Goal: Task Accomplishment & Management: Use online tool/utility

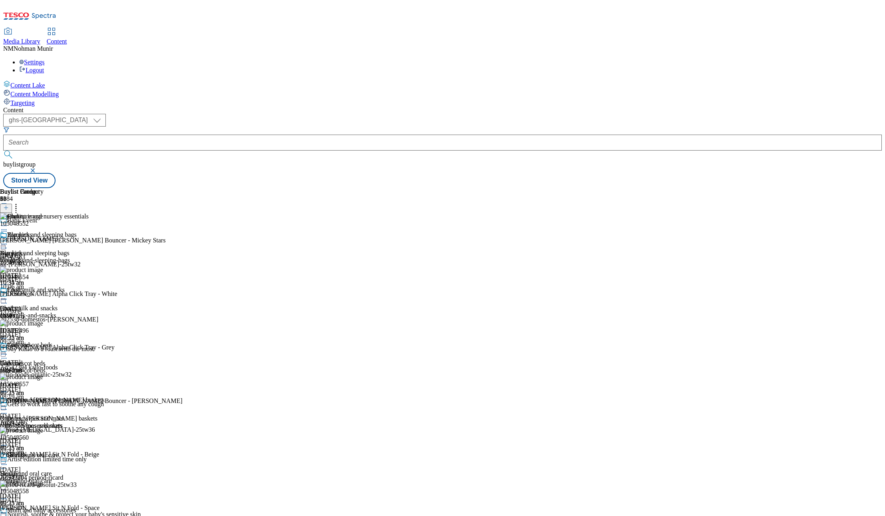
scroll to position [2252, 0]
click at [105, 240] on div at bounding box center [52, 245] width 105 height 10
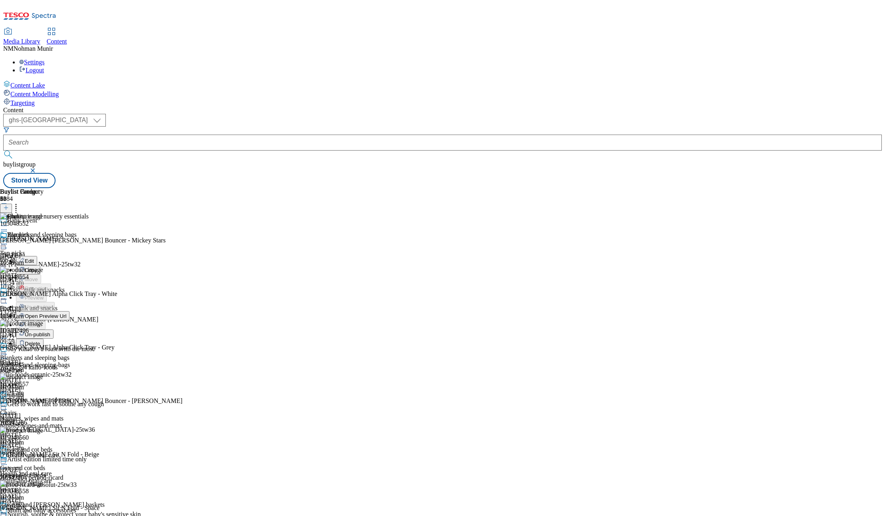
click at [445, 188] on div "Content ( optional ) ghs-uk group-comms ghs-uk buylistgroup Stored View Buylist…" at bounding box center [442, 148] width 879 height 82
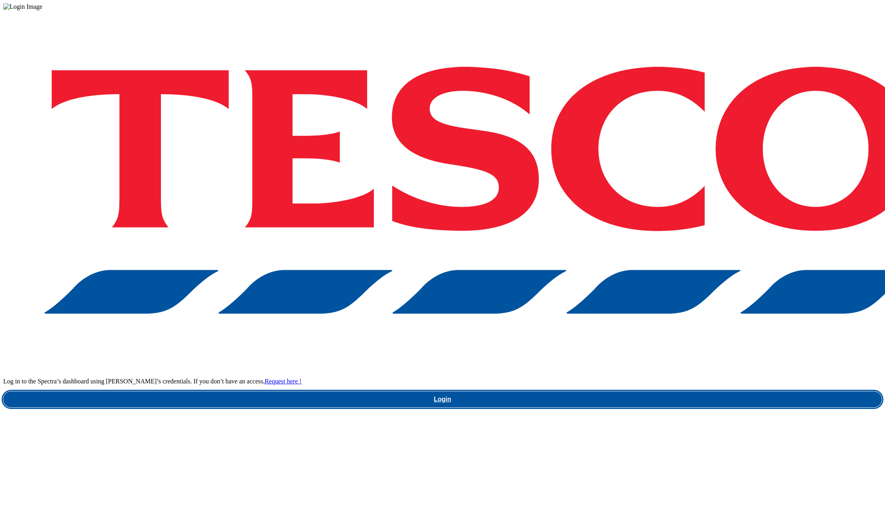
click at [605, 392] on link "Login" at bounding box center [442, 400] width 879 height 16
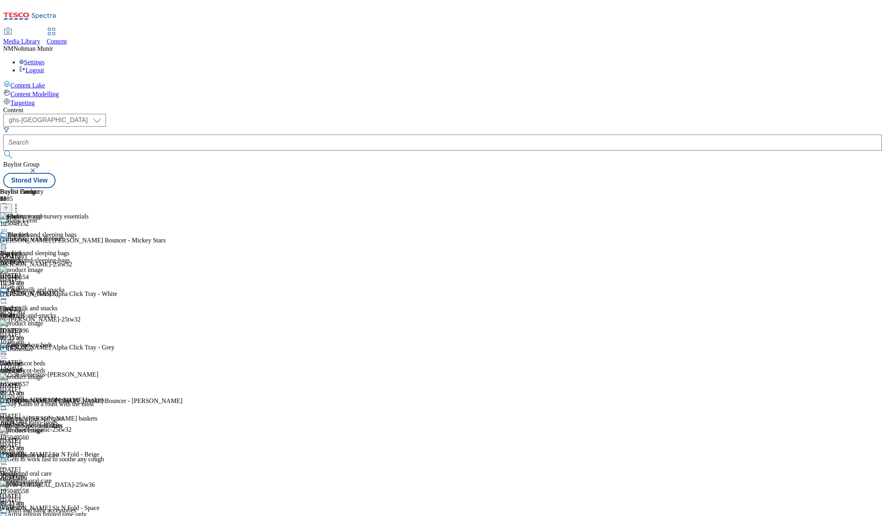
scroll to position [676, 0]
drag, startPoint x: 394, startPoint y: 308, endPoint x: 394, endPoint y: 243, distance: 64.7
click at [89, 243] on div "Buylist 11 Furniture and nursery essentials Top picks Top picks top-picks 26 Se…" at bounding box center [44, 523] width 89 height 670
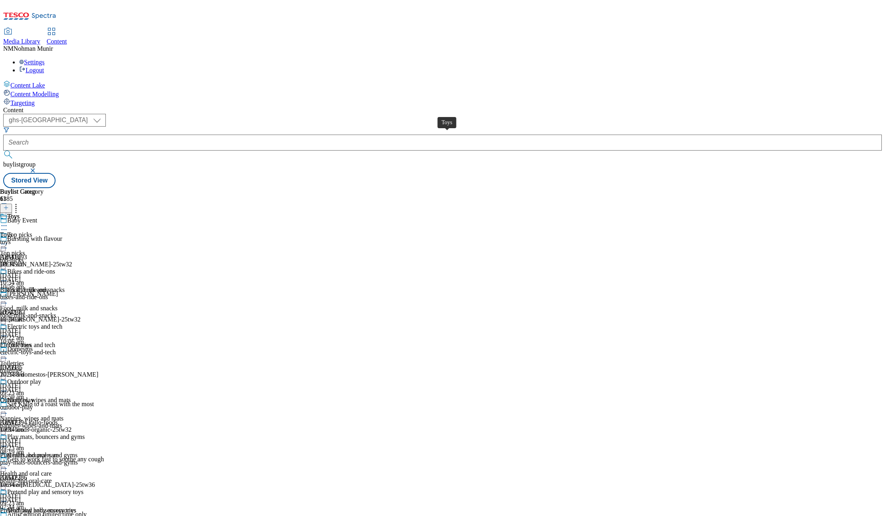
click at [12, 231] on span "Toys" at bounding box center [6, 234] width 12 height 7
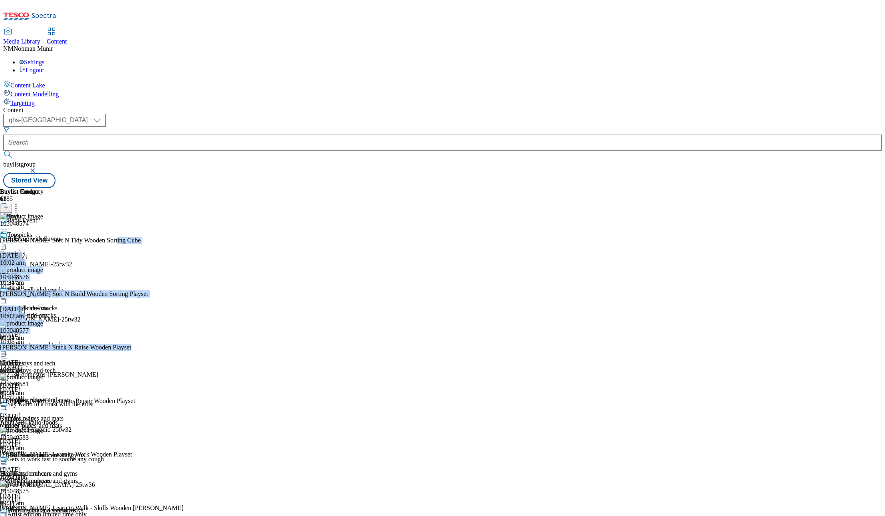
drag, startPoint x: 689, startPoint y: 141, endPoint x: 708, endPoint y: 335, distance: 194.3
click at [708, 188] on div "Buylist Group 6385 Baby Event Bursting with flavour Ad541693 mccormick-schwartz…" at bounding box center [442, 188] width 879 height 0
drag, startPoint x: 708, startPoint y: 335, endPoint x: 744, endPoint y: 277, distance: 67.9
click at [759, 188] on div "Buylist Group 6385 Baby Event Bursting with flavour Ad541693 mccormick-schwartz…" at bounding box center [442, 188] width 879 height 0
click at [714, 188] on div "Buylist Group 6385 Baby Event Bursting with flavour Ad541693 mccormick-schwartz…" at bounding box center [442, 188] width 879 height 0
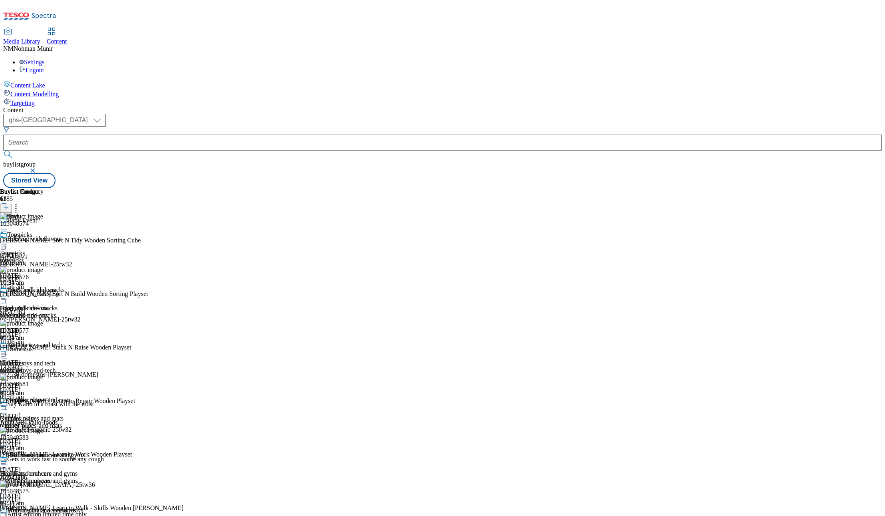
click at [85, 312] on div "bikes-and-ride-ons" at bounding box center [42, 315] width 85 height 7
drag, startPoint x: 674, startPoint y: 157, endPoint x: 684, endPoint y: 181, distance: 26.2
click at [229, 213] on div "106120799 Hooga 2-in-1 Balance Bike - Wooden Trike for Kids - Unicorn Pink 15 S…" at bounding box center [114, 480] width 229 height 535
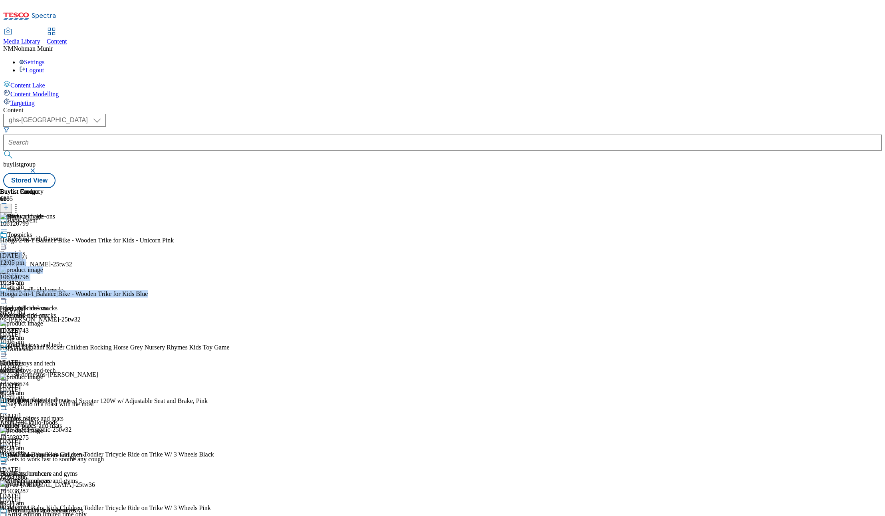
drag, startPoint x: 684, startPoint y: 181, endPoint x: 684, endPoint y: 243, distance: 61.5
click at [229, 243] on div "Buylist Product 100 106120799 Hooga 2-in-1 Balance Bike - Wooden Trike for Kids…" at bounding box center [114, 468] width 229 height 560
click at [8, 240] on icon at bounding box center [4, 244] width 8 height 8
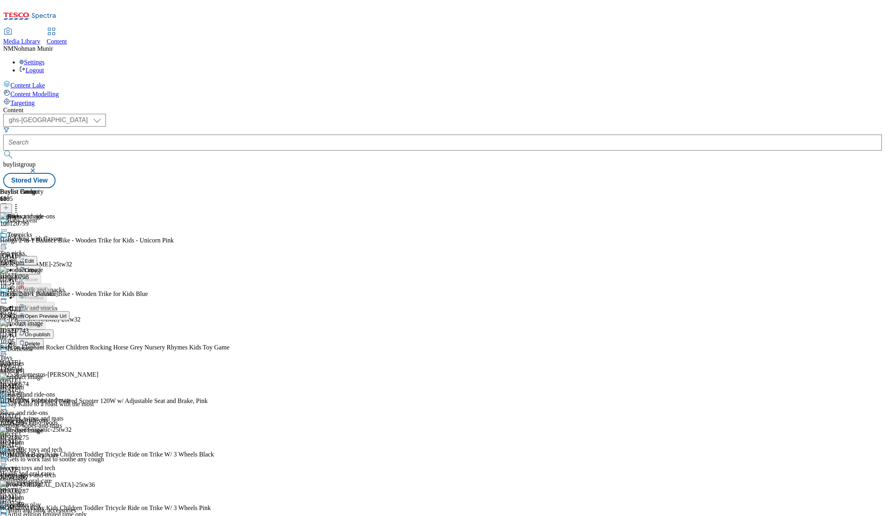
click at [37, 256] on button "Edit" at bounding box center [26, 260] width 21 height 9
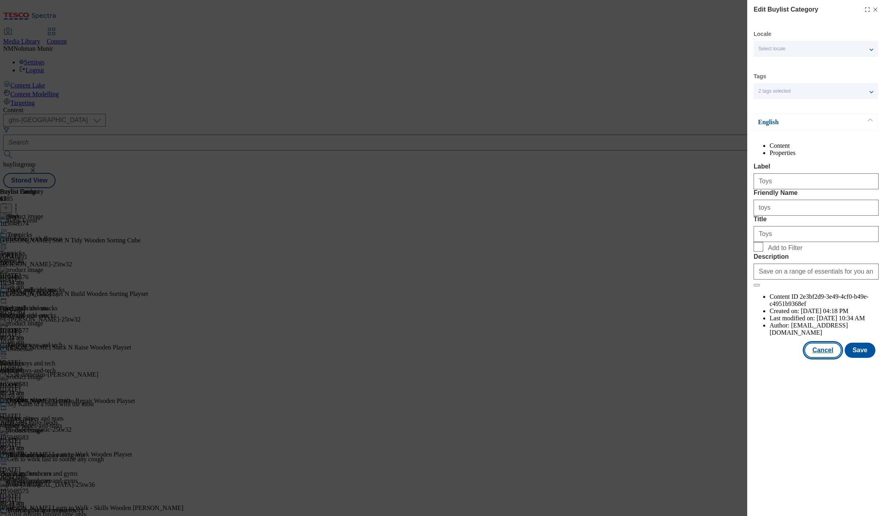
click at [827, 358] on button "Cancel" at bounding box center [823, 350] width 37 height 15
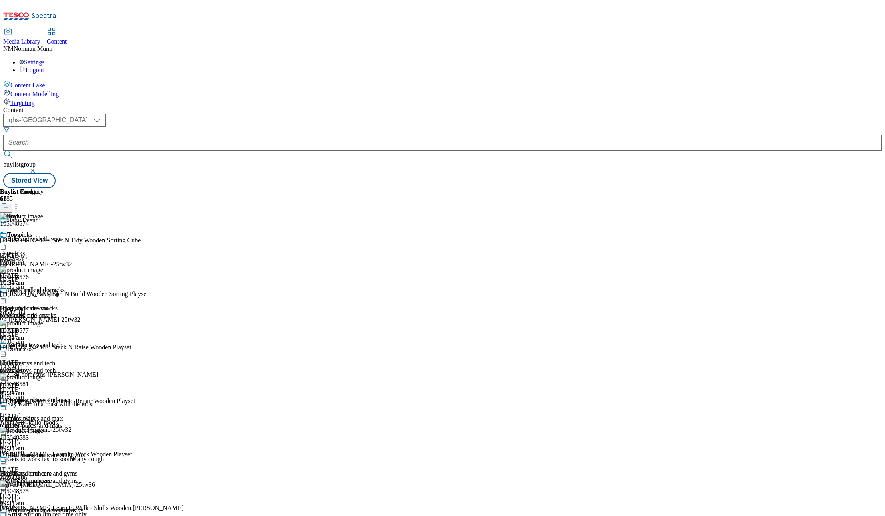
click at [20, 203] on icon at bounding box center [16, 207] width 8 height 8
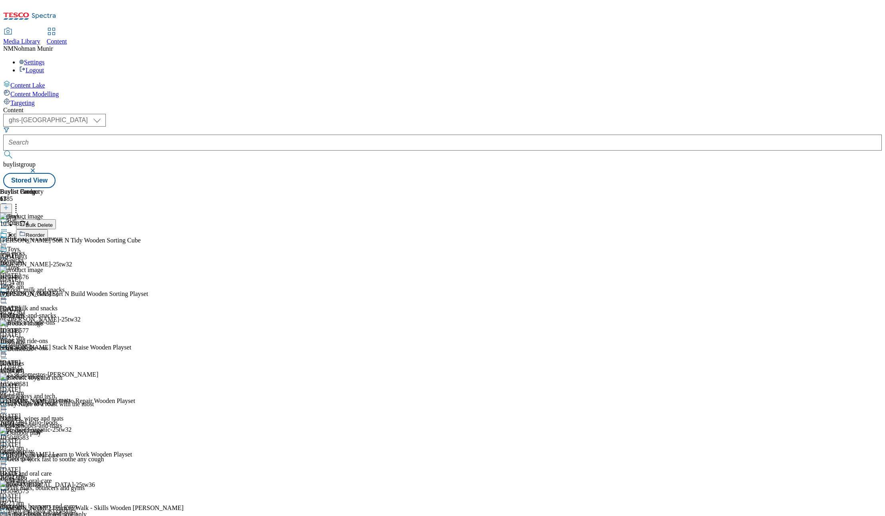
click at [48, 229] on button "Reorder" at bounding box center [32, 234] width 32 height 10
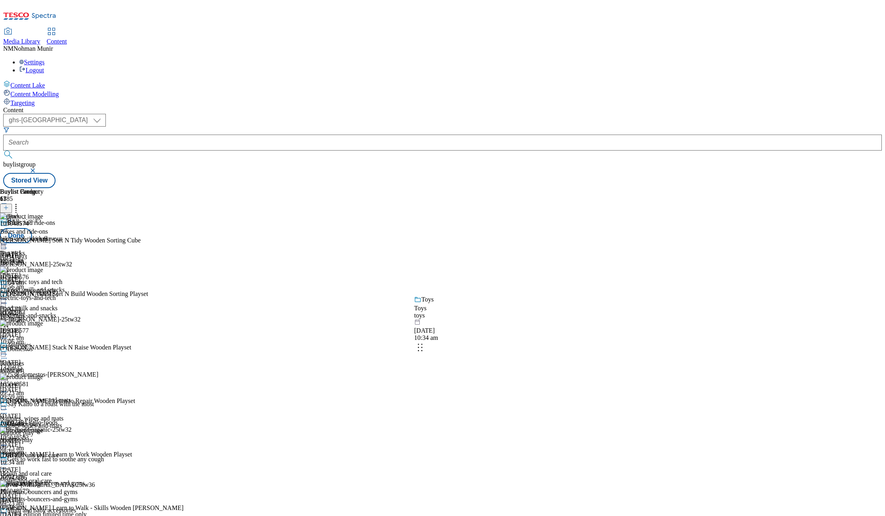
drag, startPoint x: 513, startPoint y: 160, endPoint x: 518, endPoint y: 334, distance: 173.9
click at [518, 188] on body "Icons icon_account icon_add icon_backward_link icon_basket icon_benefits icon_c…" at bounding box center [442, 95] width 879 height 185
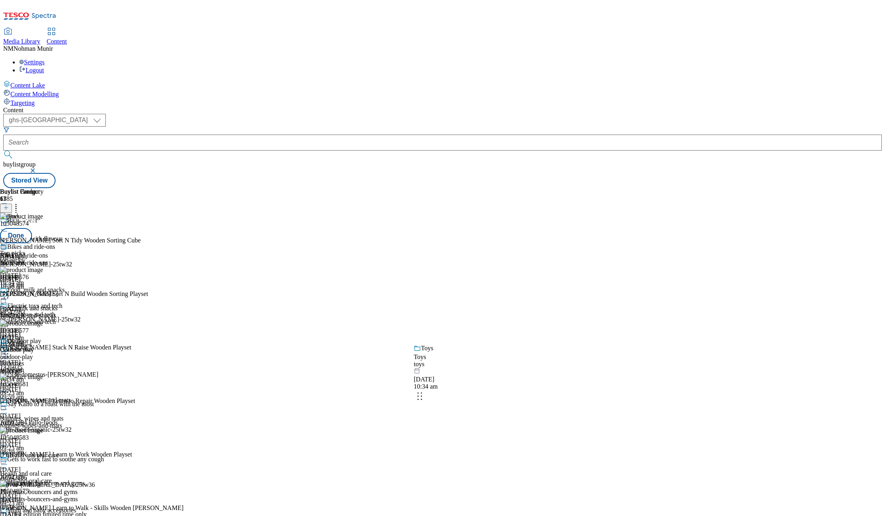
drag, startPoint x: 515, startPoint y: 322, endPoint x: 523, endPoint y: 369, distance: 47.7
click at [520, 188] on body "Icons icon_account icon_add icon_backward_link icon_basket icon_benefits icon_c…" at bounding box center [442, 95] width 879 height 185
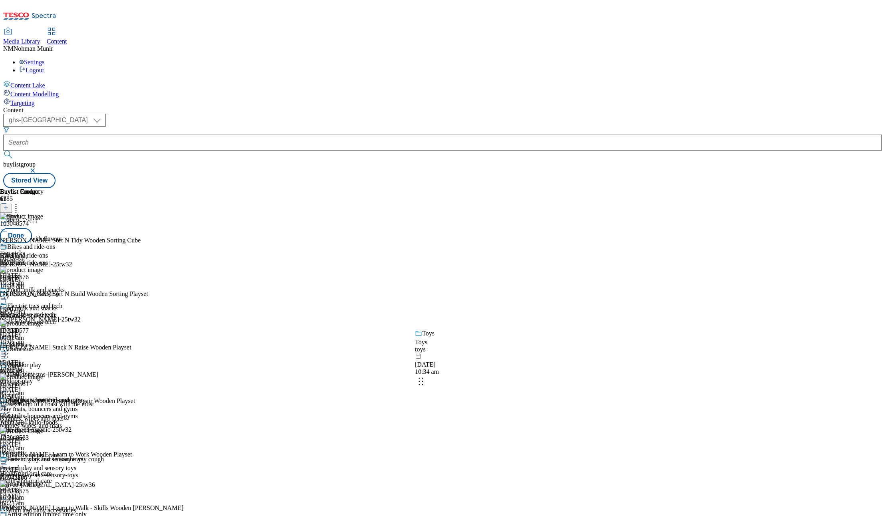
drag, startPoint x: 472, startPoint y: 163, endPoint x: 478, endPoint y: 368, distance: 204.3
click at [478, 188] on body "Icons icon_account icon_add icon_backward_link icon_basket icon_benefits icon_c…" at bounding box center [442, 95] width 879 height 185
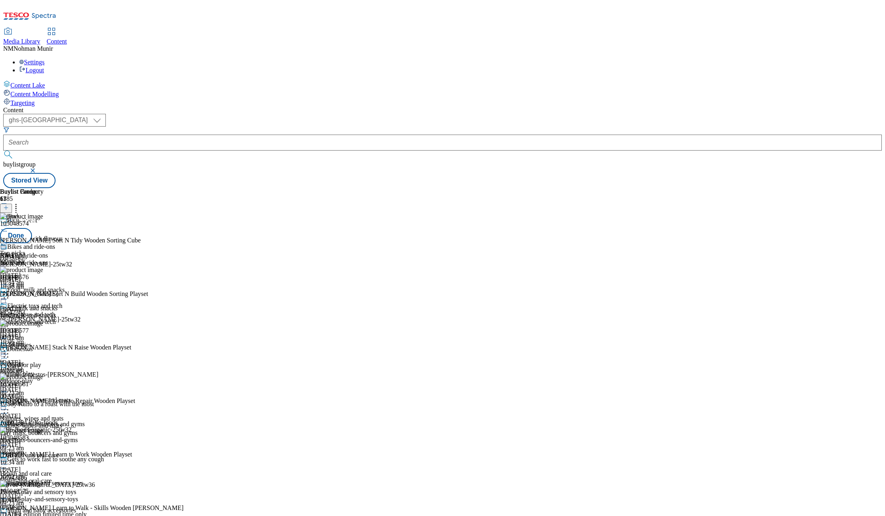
scroll to position [0, 0]
click at [638, 188] on div "Content ( optional ) ghs-uk group-comms ghs-uk buylistgroup Stored View Buylist…" at bounding box center [442, 148] width 879 height 82
click at [32, 228] on button "Done" at bounding box center [16, 235] width 32 height 15
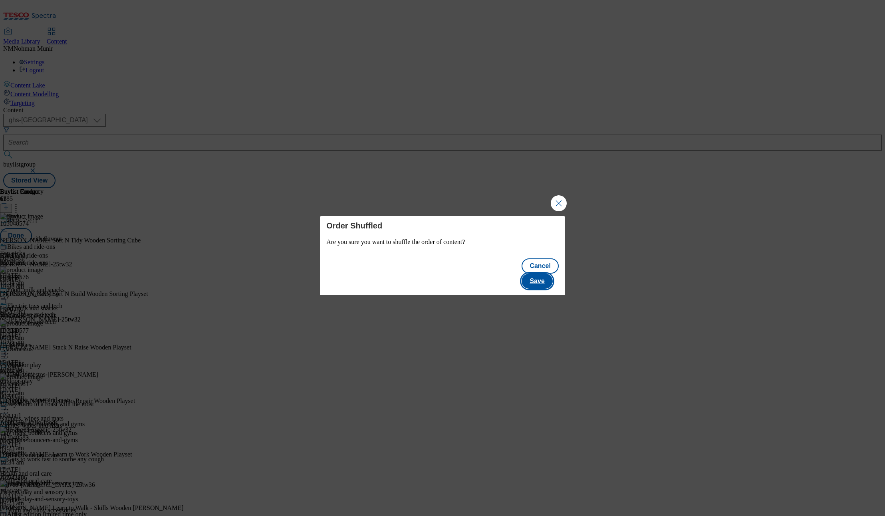
click at [547, 276] on button "Save" at bounding box center [537, 281] width 31 height 15
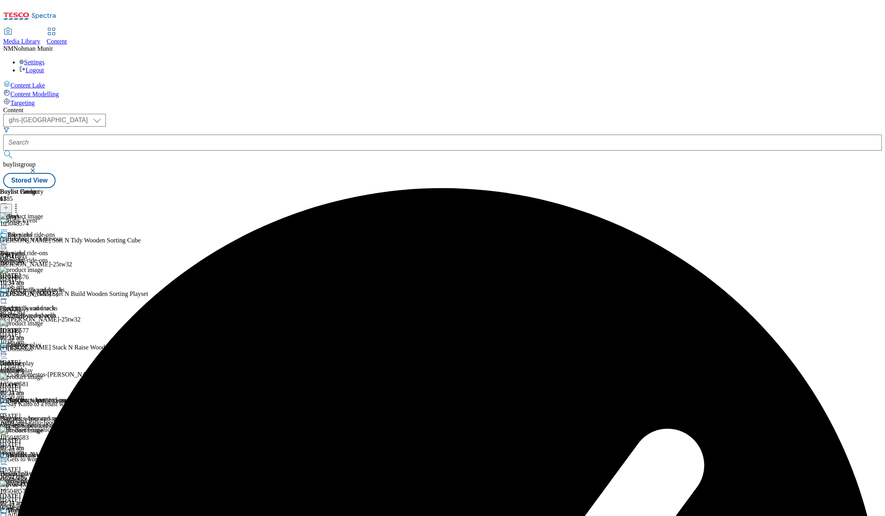
click at [533, 188] on div "Content ( optional ) ghs-uk group-comms ghs-uk buylistgroup Stored View Buylist…" at bounding box center [442, 148] width 879 height 82
click at [8, 240] on icon at bounding box center [4, 244] width 8 height 8
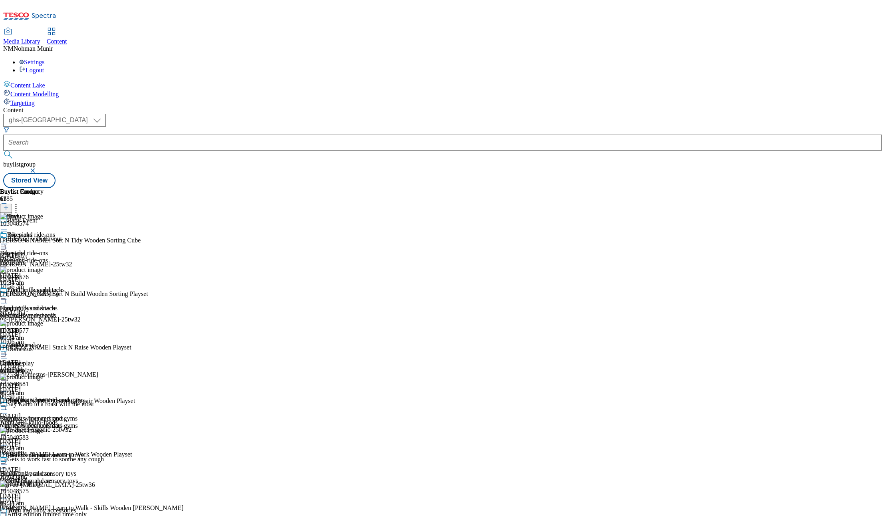
click at [8, 222] on icon at bounding box center [4, 226] width 8 height 8
click at [85, 213] on div "Toys" at bounding box center [42, 222] width 85 height 18
click at [8, 222] on icon at bounding box center [4, 226] width 8 height 8
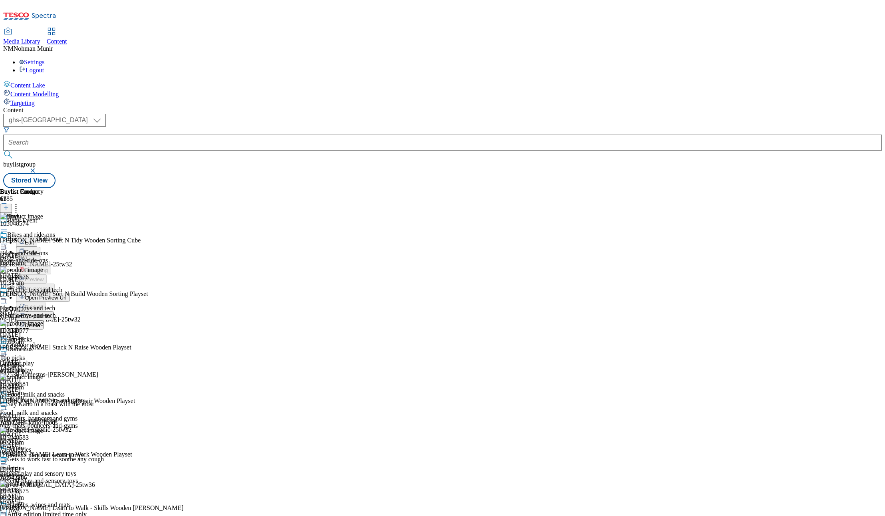
click at [5, 225] on circle at bounding box center [4, 225] width 1 height 1
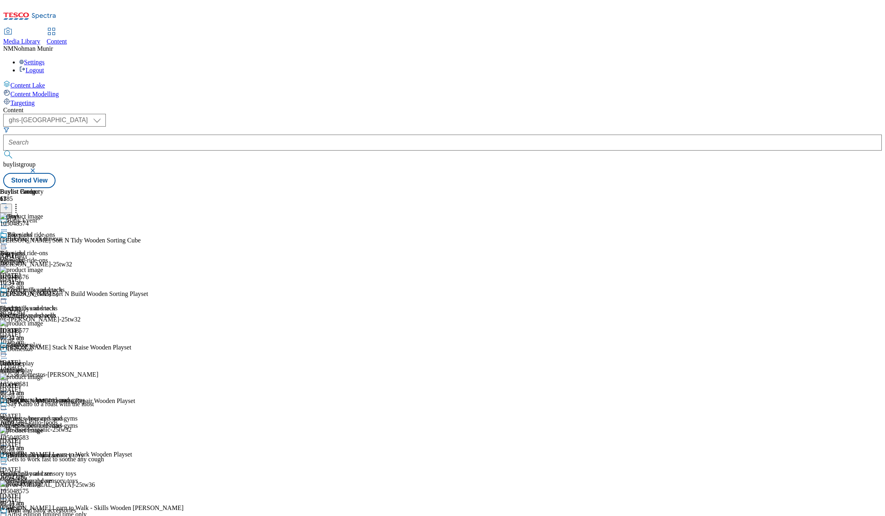
click at [8, 222] on icon at bounding box center [4, 226] width 8 height 8
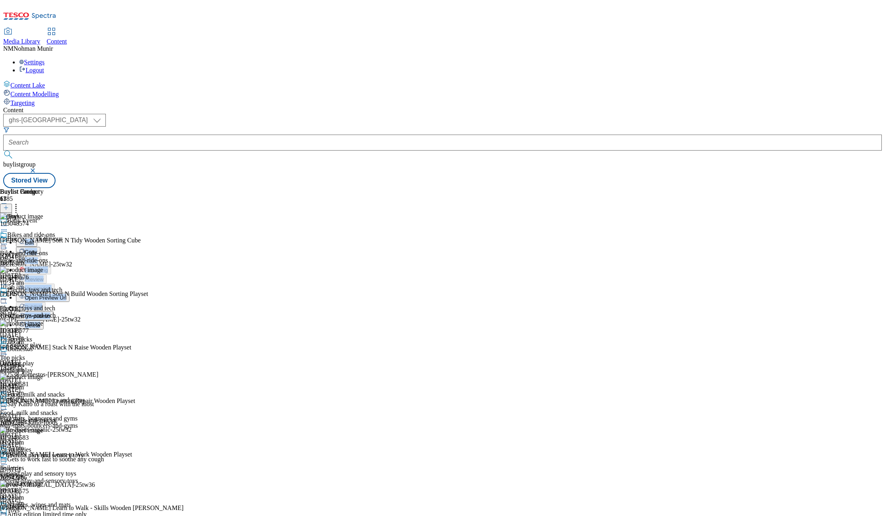
click at [89, 311] on li "Un-publish" at bounding box center [52, 315] width 73 height 9
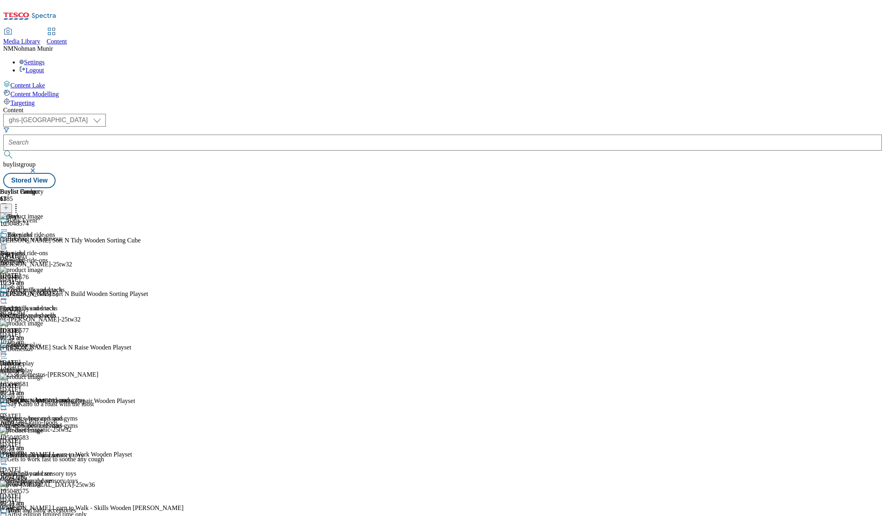
click at [8, 222] on icon at bounding box center [4, 226] width 8 height 8
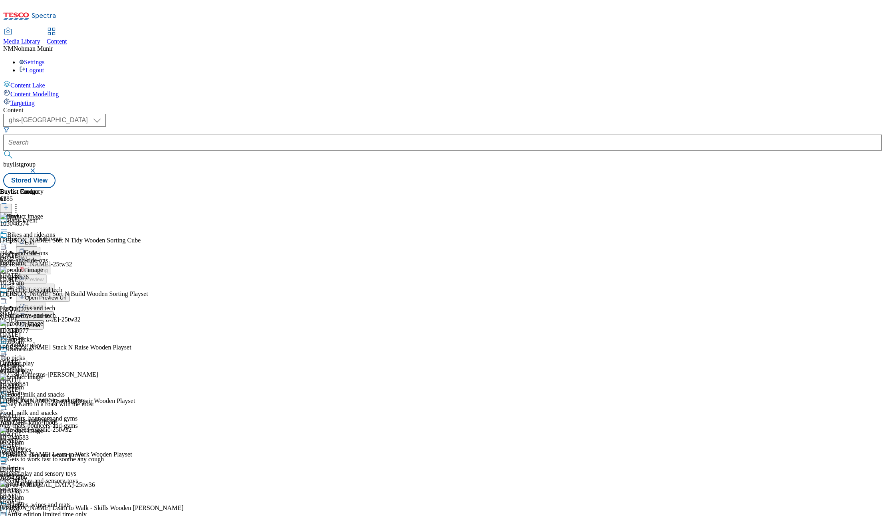
click at [50, 313] on span "Un-publish" at bounding box center [38, 316] width 26 height 6
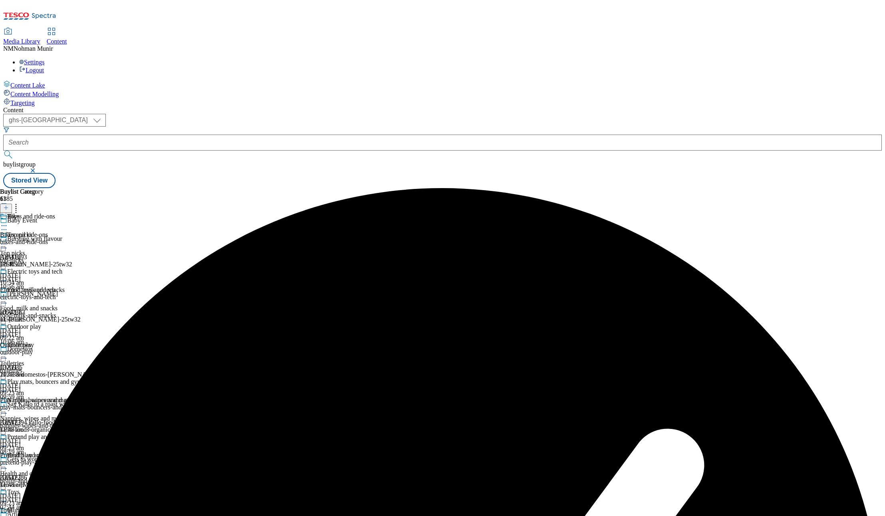
click at [8, 222] on icon at bounding box center [4, 226] width 8 height 8
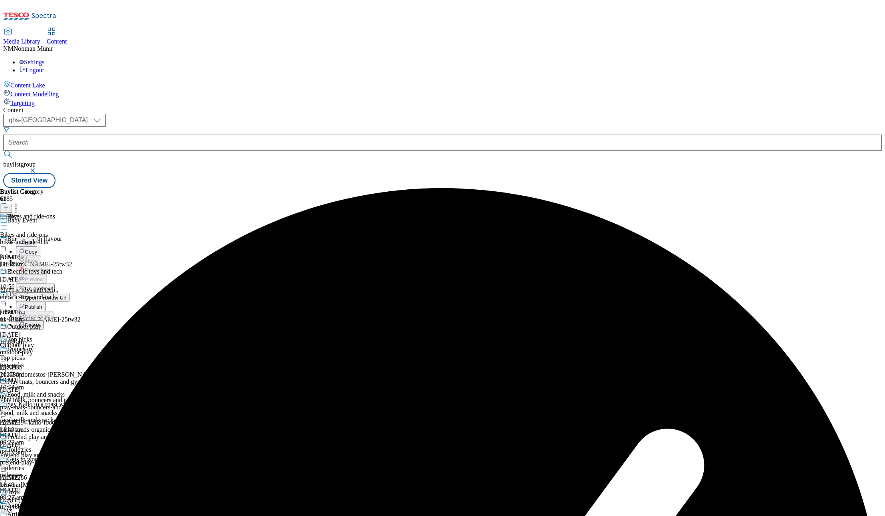
click at [55, 284] on button "Un-preview" at bounding box center [35, 288] width 39 height 9
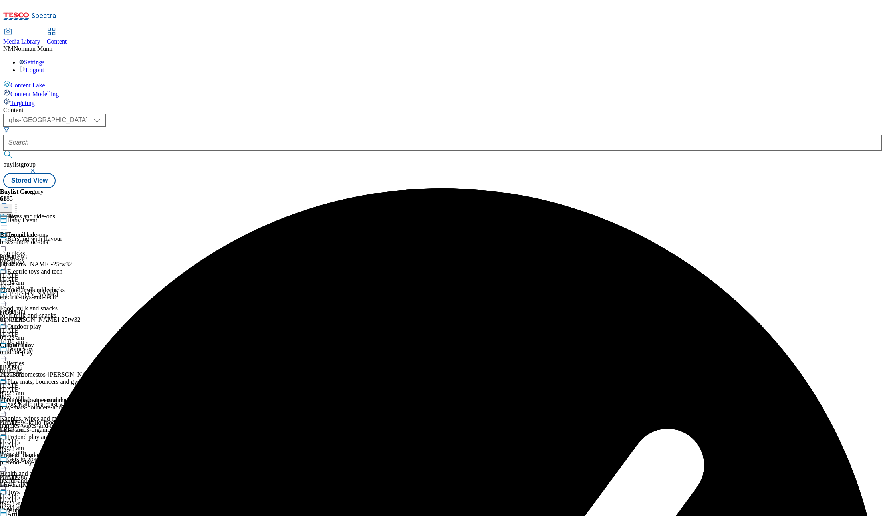
click at [8, 222] on icon at bounding box center [4, 226] width 8 height 8
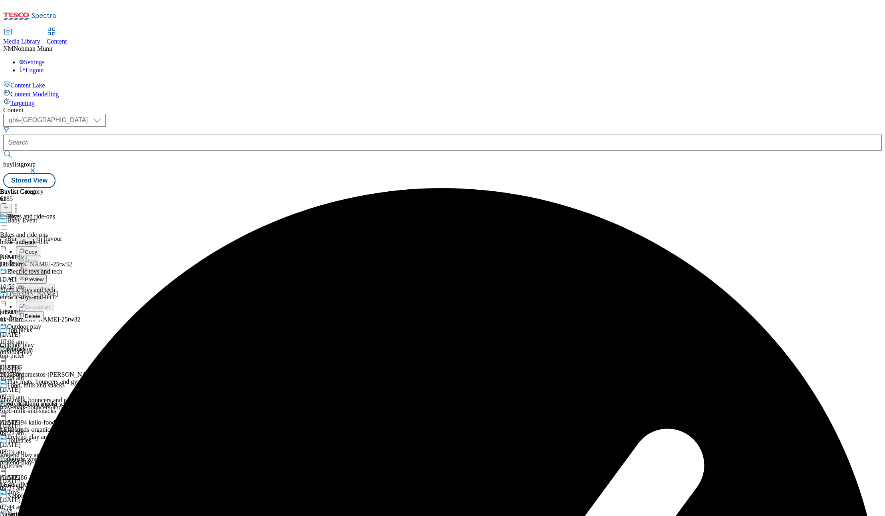
click at [47, 275] on button "Preview" at bounding box center [31, 279] width 31 height 9
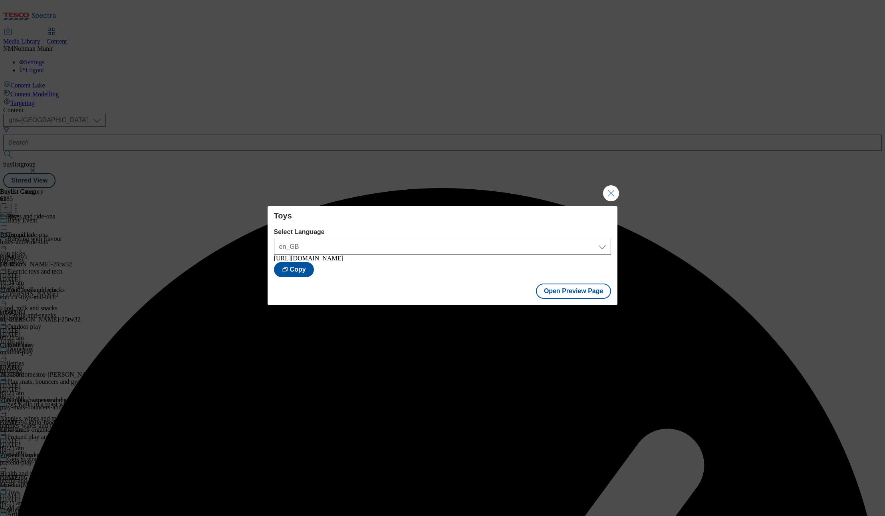
click at [606, 189] on button "Close Modal" at bounding box center [611, 193] width 16 height 16
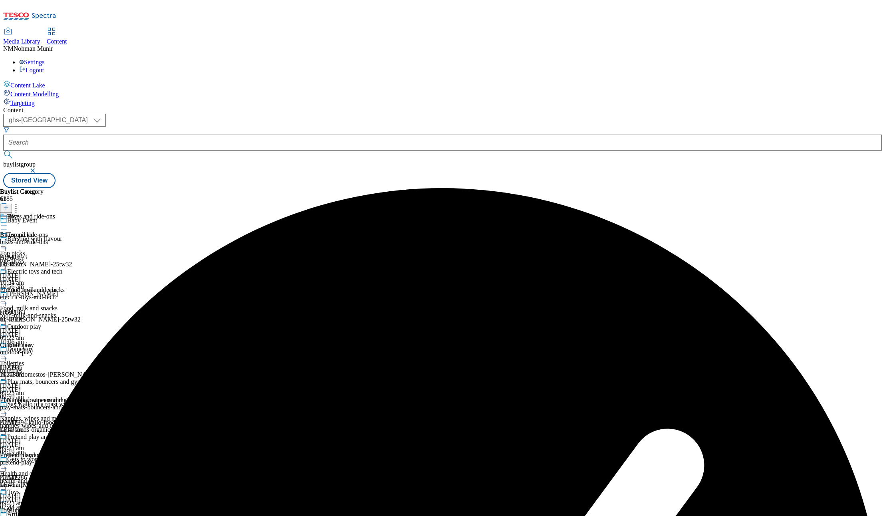
drag, startPoint x: 369, startPoint y: 125, endPoint x: 371, endPoint y: 129, distance: 5.1
click at [8, 222] on icon at bounding box center [4, 226] width 8 height 8
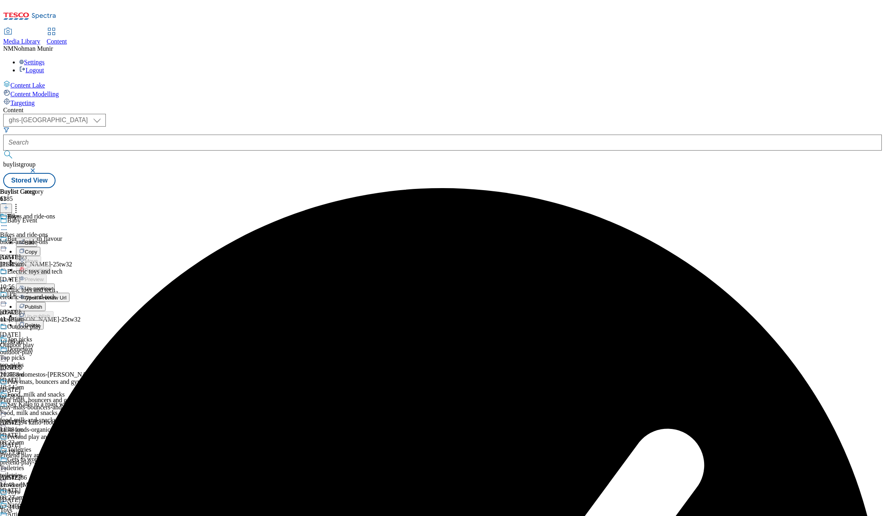
click at [46, 302] on button "Publish" at bounding box center [31, 306] width 30 height 9
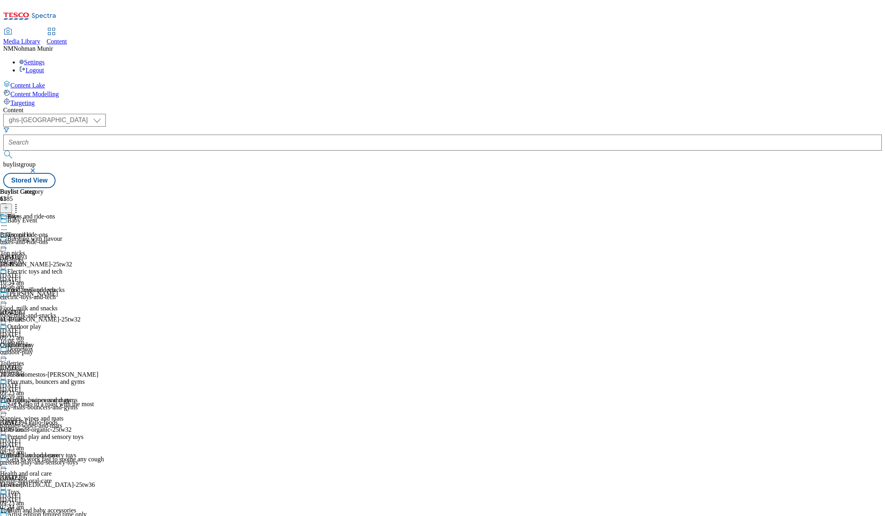
click at [639, 188] on div "Buylist Group 6385 Baby Event Bursting with flavour Ad541693 mccormick-schwartz…" at bounding box center [442, 188] width 879 height 0
click at [20, 213] on div "Toys" at bounding box center [13, 216] width 12 height 7
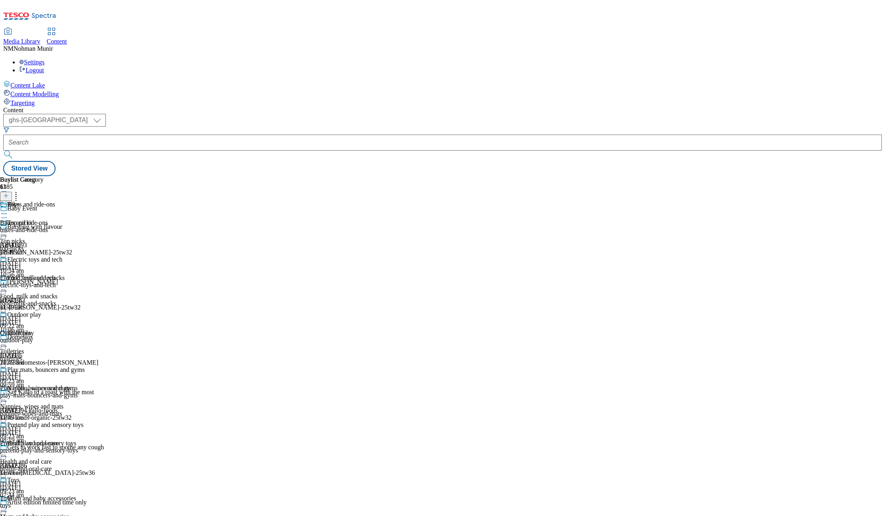
scroll to position [530, 0]
